Goal: Check status: Check status

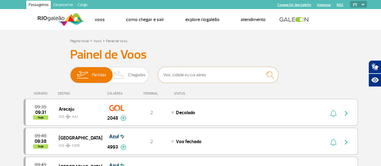
click at [188, 73] on input "text" at bounding box center [218, 75] width 121 height 16
type input "vitoria"
